Goal: Information Seeking & Learning: Learn about a topic

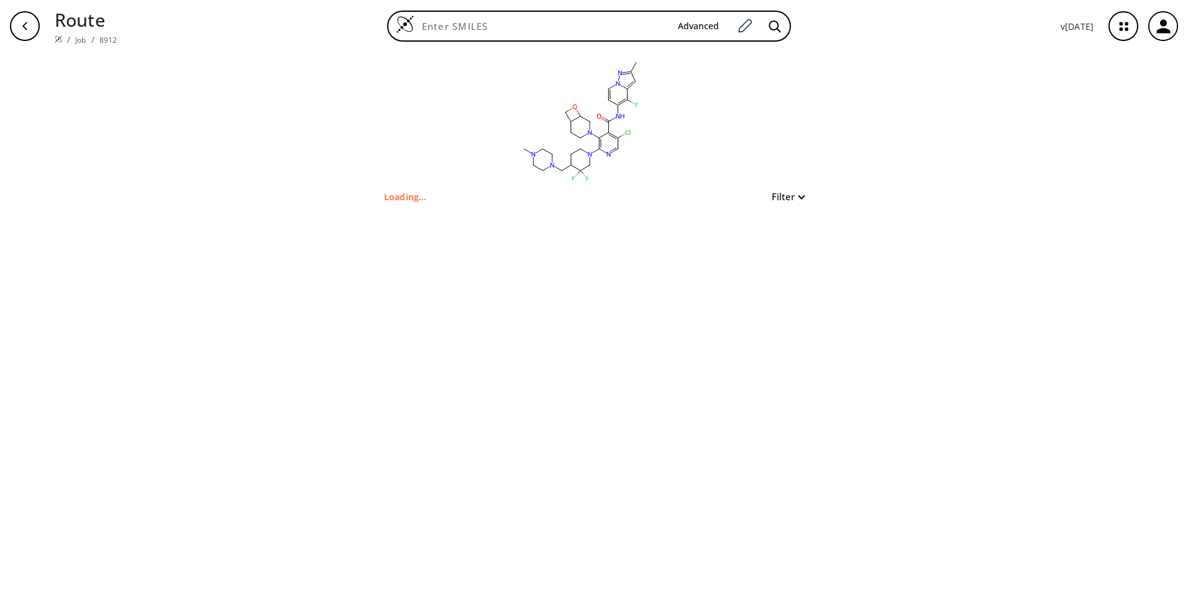
type input "Cc1cc2c(F)c(NC(=O)c3c(Cl)cnc(N4CCC(CN5CCN(C)CC5)C(F)(F)C4)c3N3CCC4COC4C3)ccn2n1"
click at [789, 198] on button "Filter" at bounding box center [784, 196] width 40 height 9
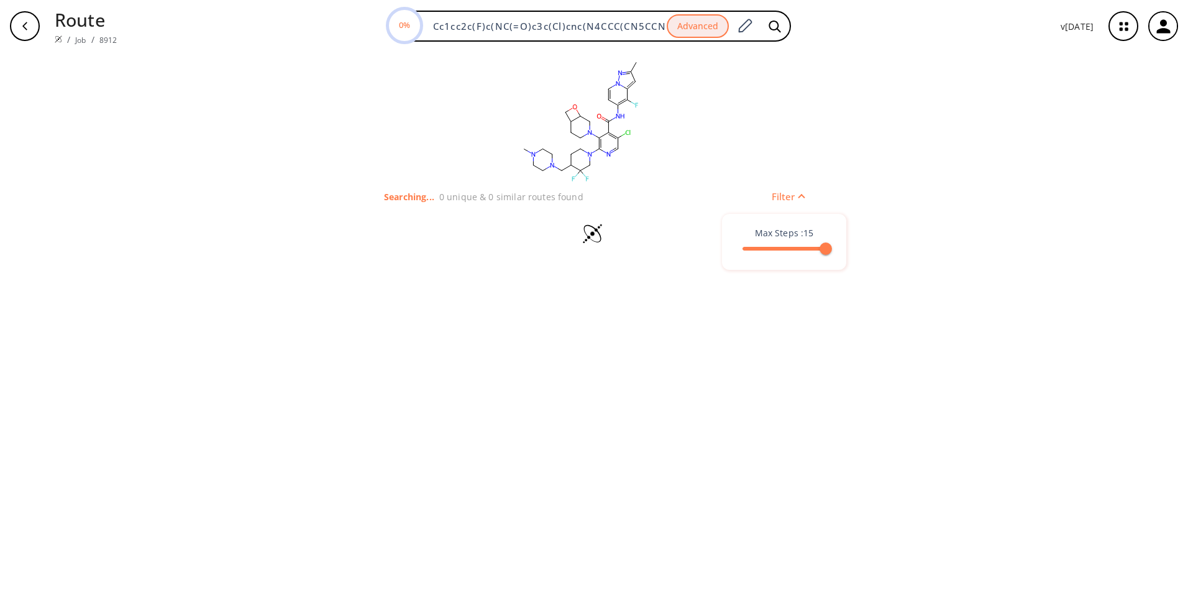
click at [857, 158] on div at bounding box center [594, 300] width 1188 height 600
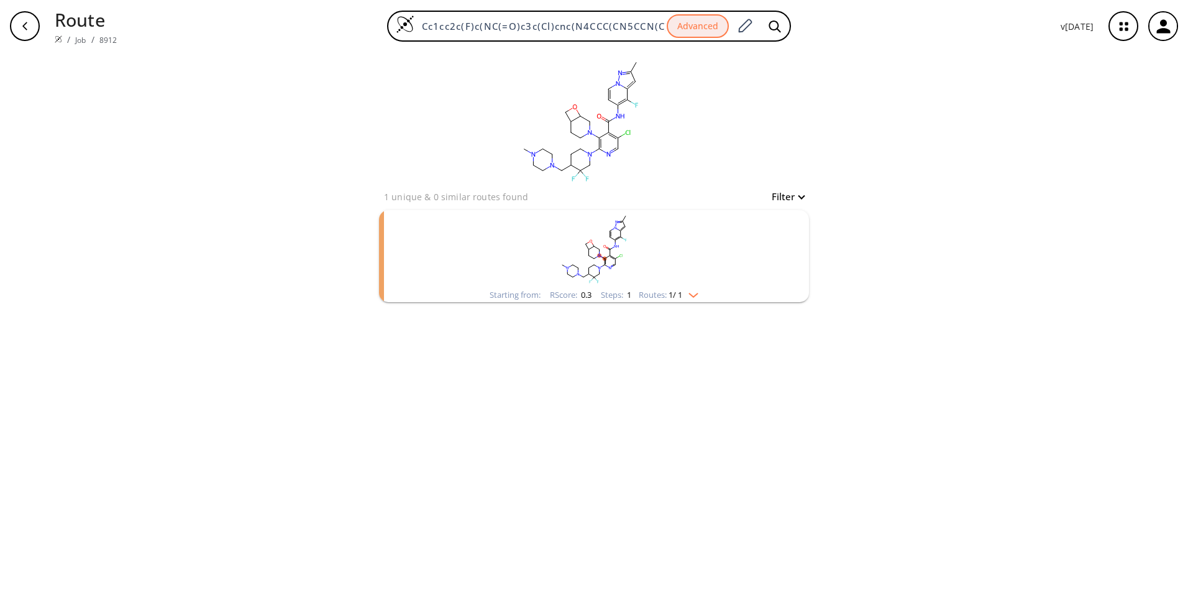
click at [698, 293] on img "clusters" at bounding box center [690, 293] width 16 height 10
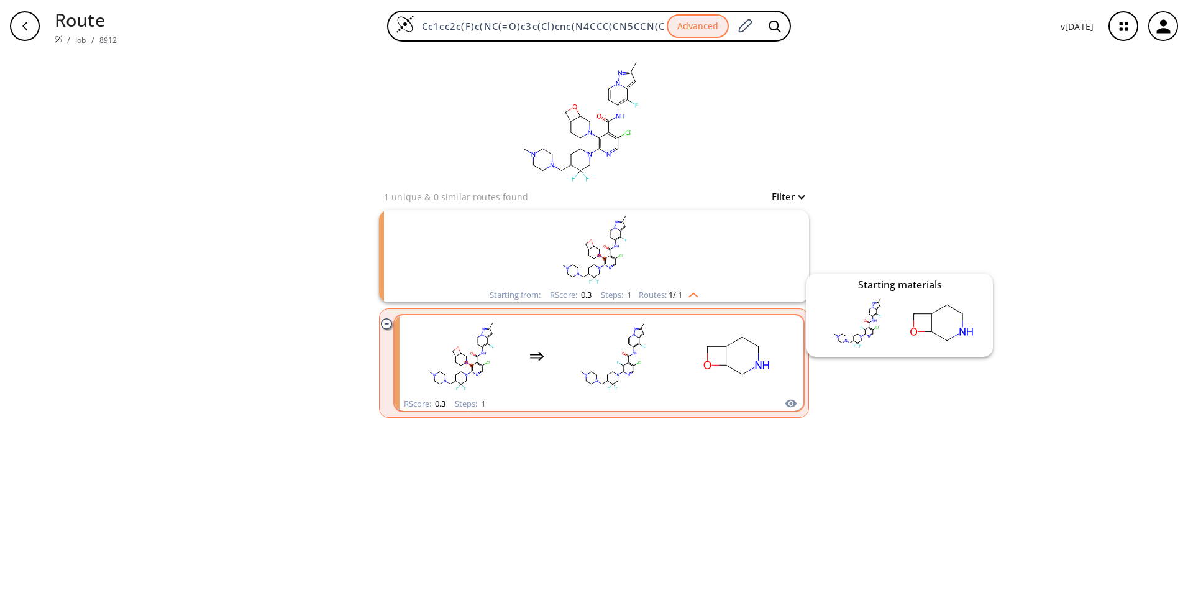
click at [787, 403] on icon "clusters" at bounding box center [790, 404] width 11 height 8
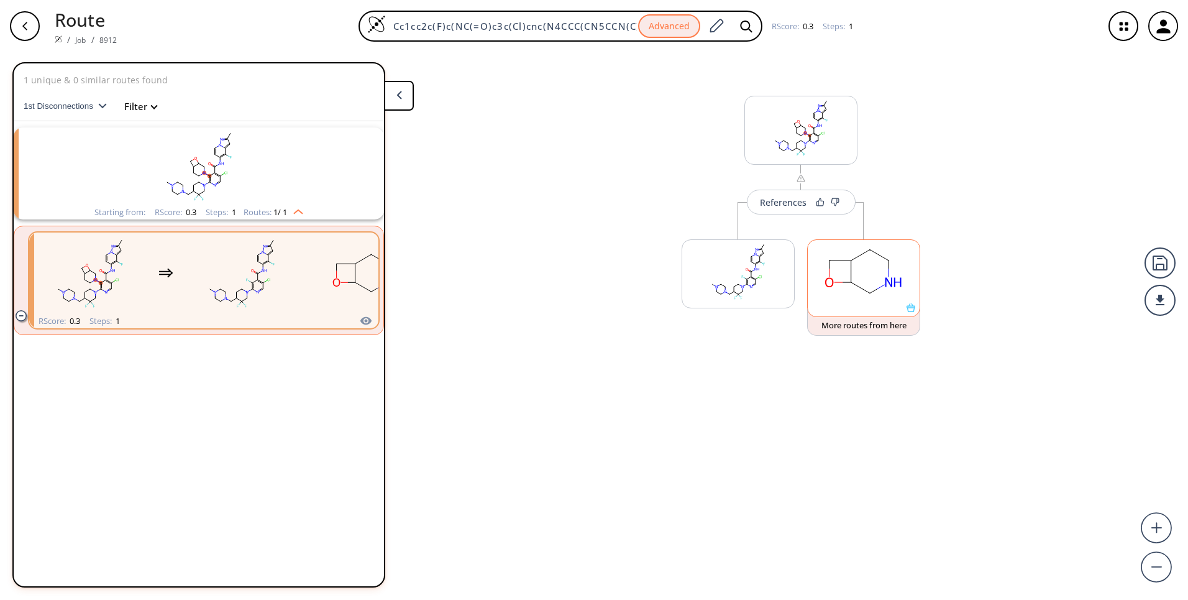
click at [912, 311] on icon at bounding box center [911, 307] width 9 height 9
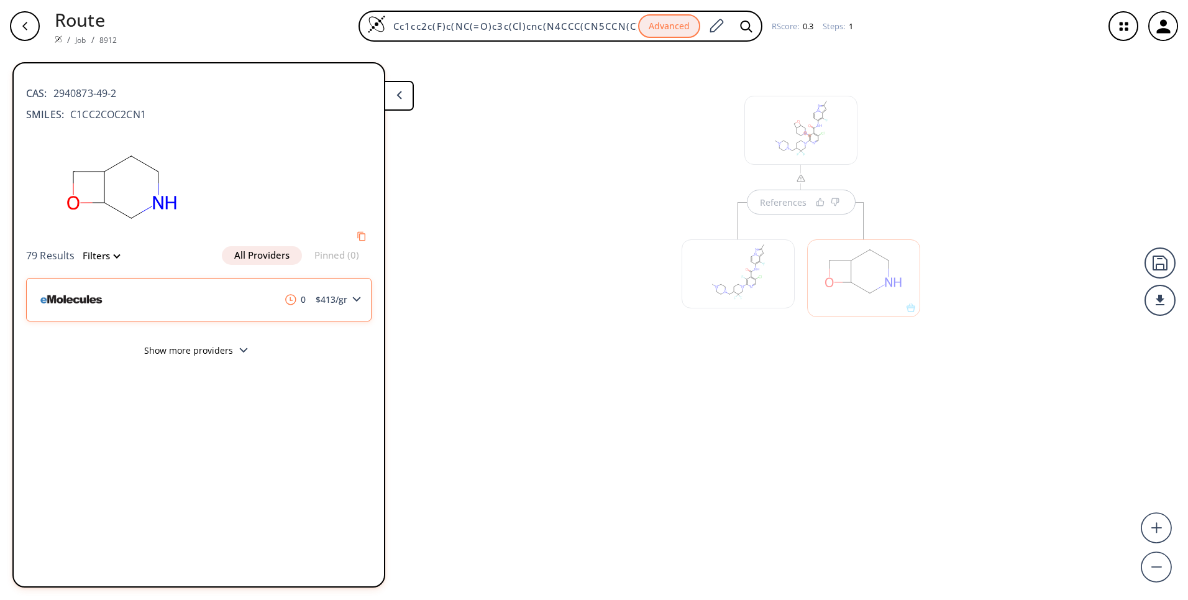
click at [358, 301] on icon at bounding box center [356, 299] width 9 height 6
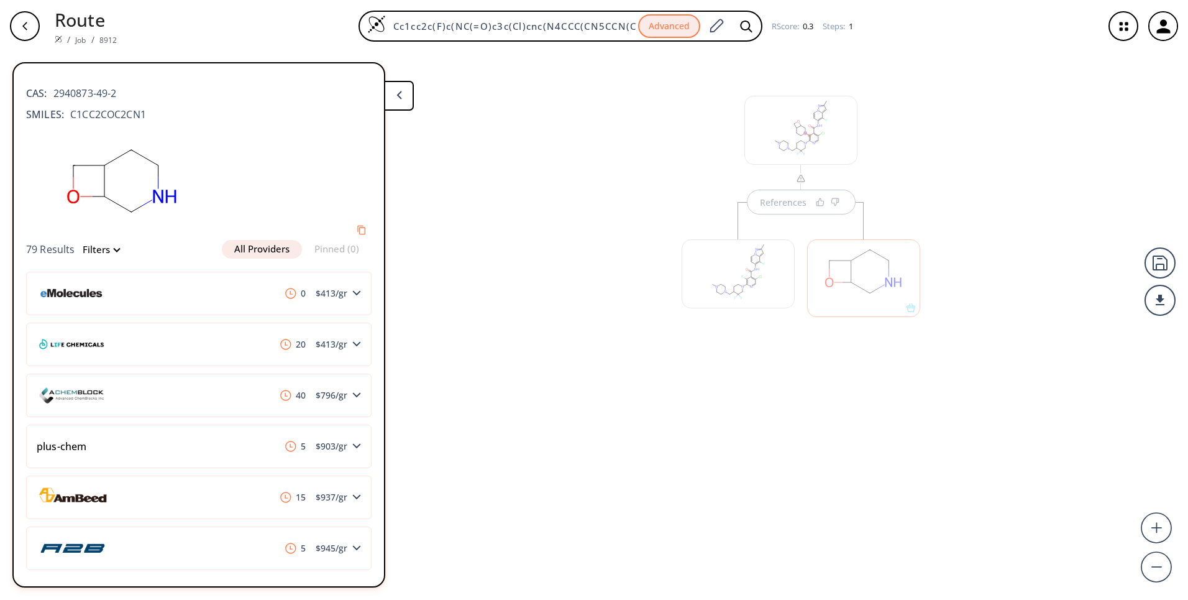
click at [409, 98] on button at bounding box center [399, 96] width 30 height 30
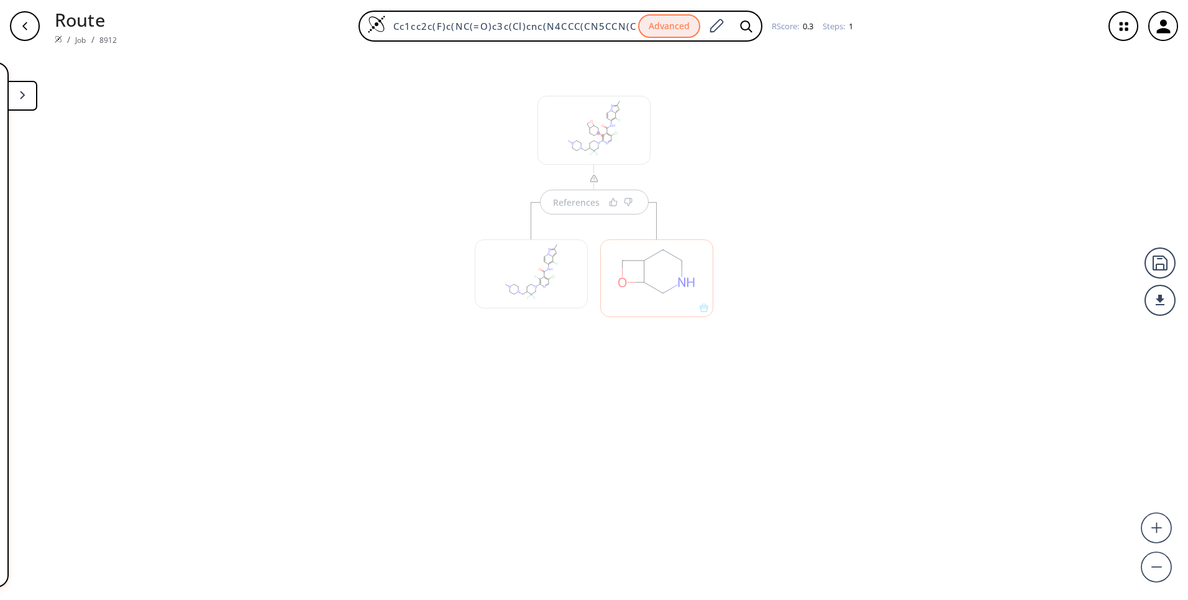
click at [584, 203] on div at bounding box center [532, 272] width 126 height 140
click at [584, 205] on div "References" at bounding box center [576, 202] width 47 height 8
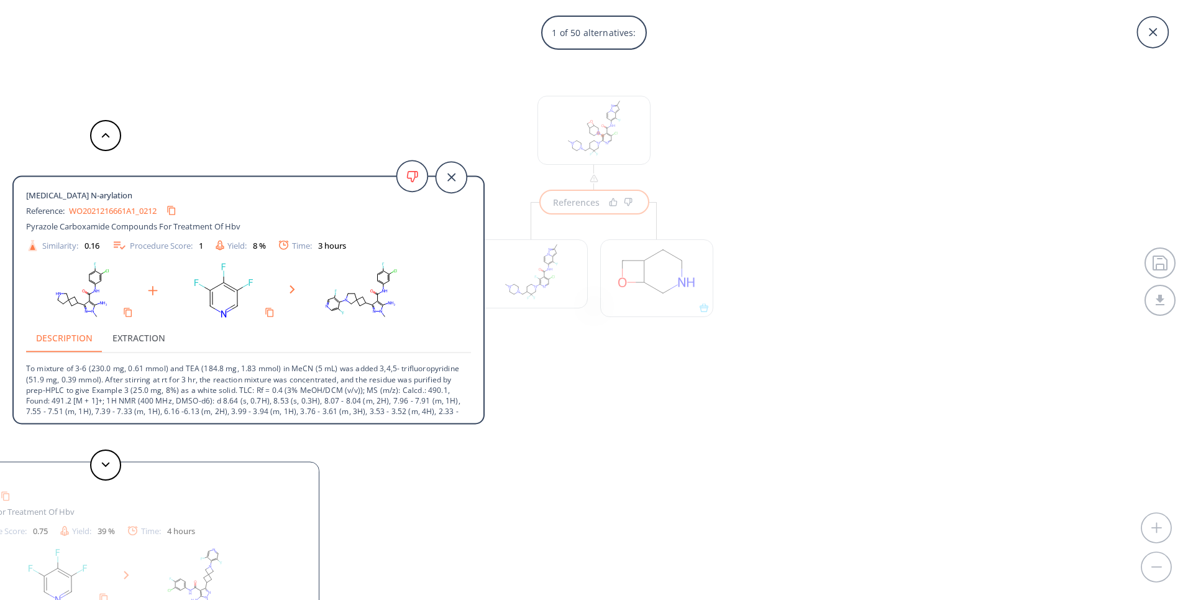
scroll to position [12, 0]
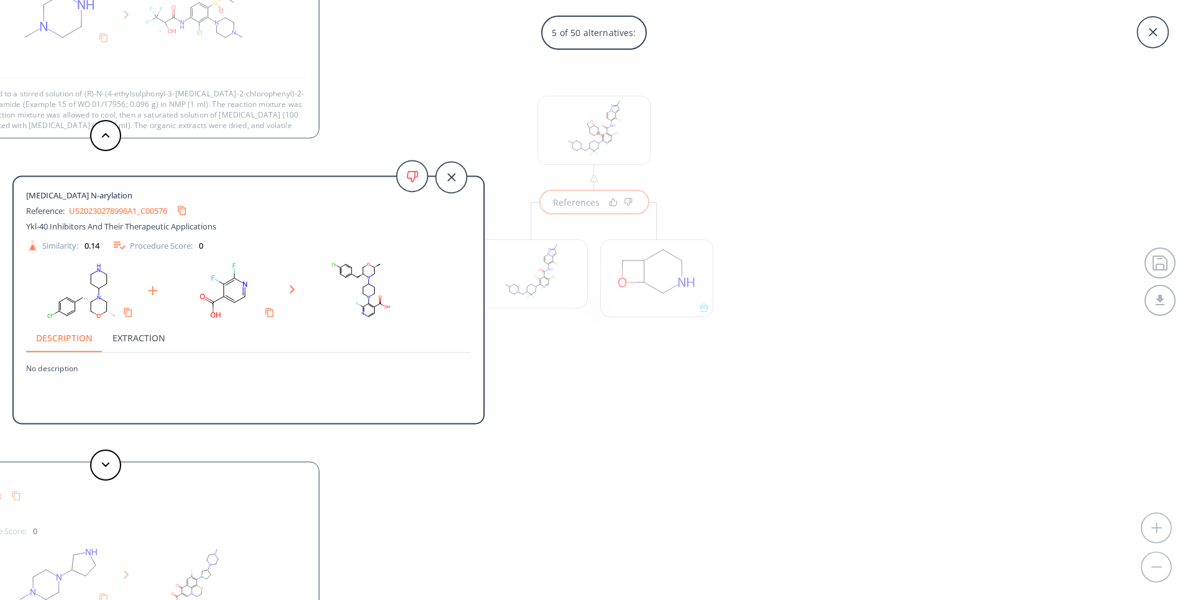
click at [692, 204] on div "5 of 50 alternatives: Fluoro N-arylation Reference: WO2021216661A1_0212 Pyrazol…" at bounding box center [594, 300] width 1188 height 600
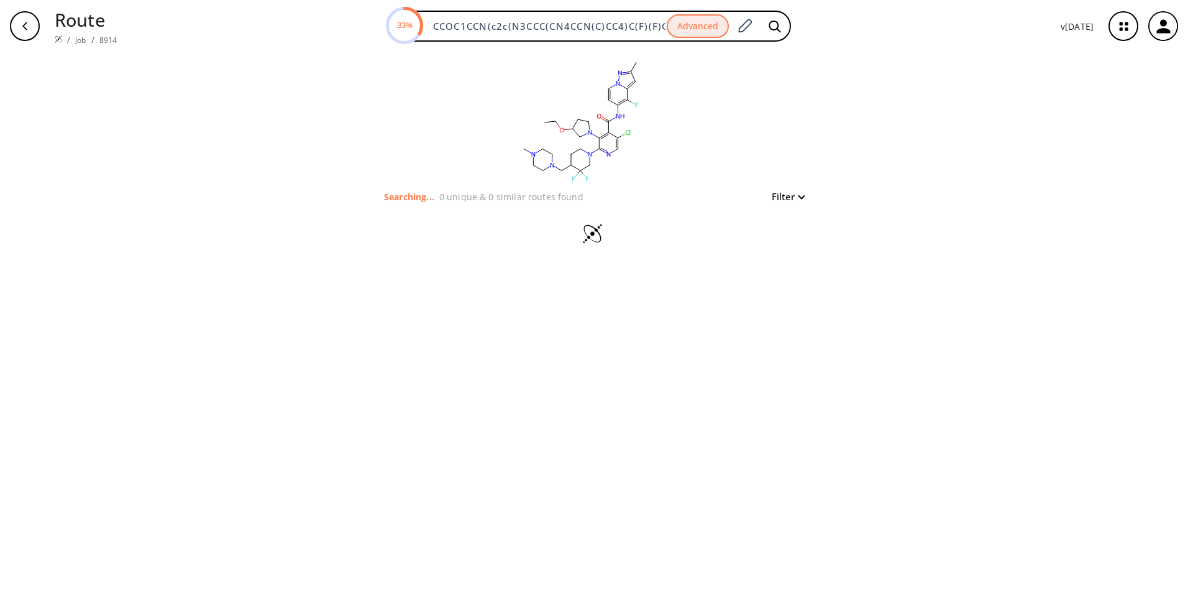
click at [587, 237] on icon at bounding box center [593, 235] width 43 height 24
